Goal: Check status: Check status

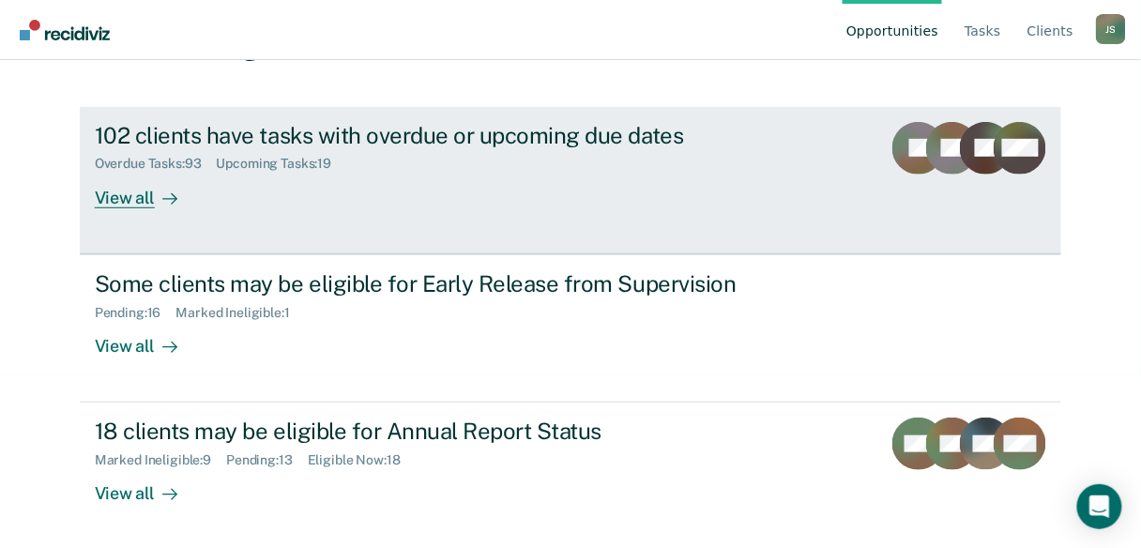
scroll to position [173, 0]
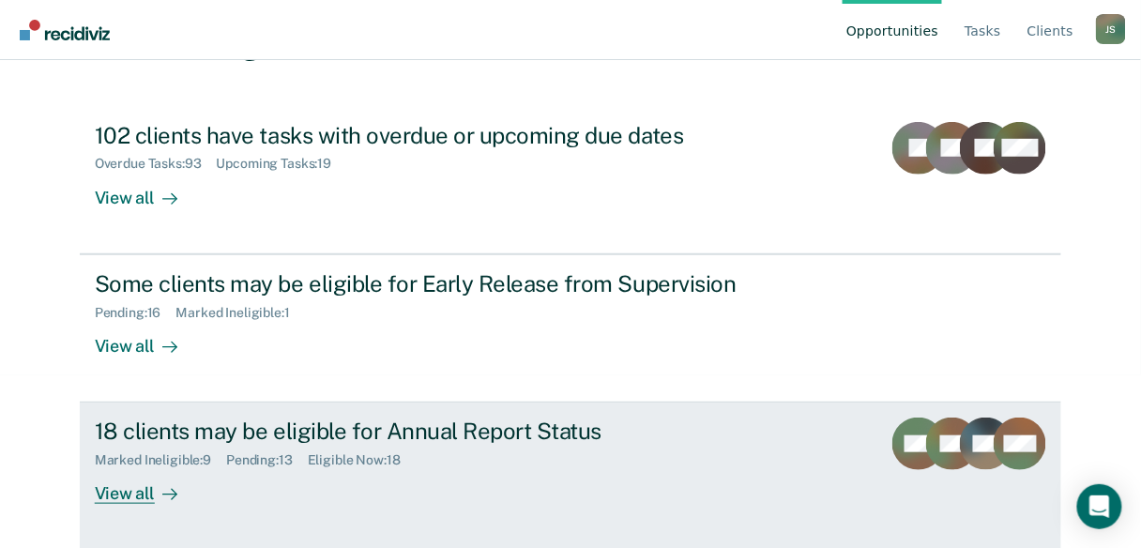
click at [107, 492] on div "View all" at bounding box center [147, 486] width 105 height 37
